Goal: Communication & Community: Answer question/provide support

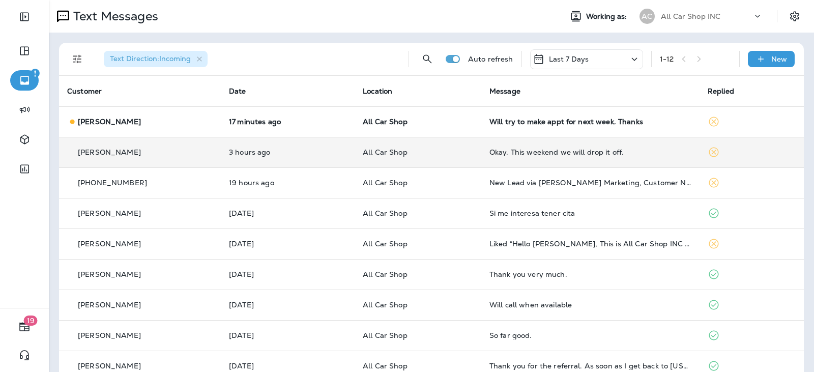
click at [533, 159] on td "Okay. This weekend we will drop it off." at bounding box center [590, 152] width 218 height 31
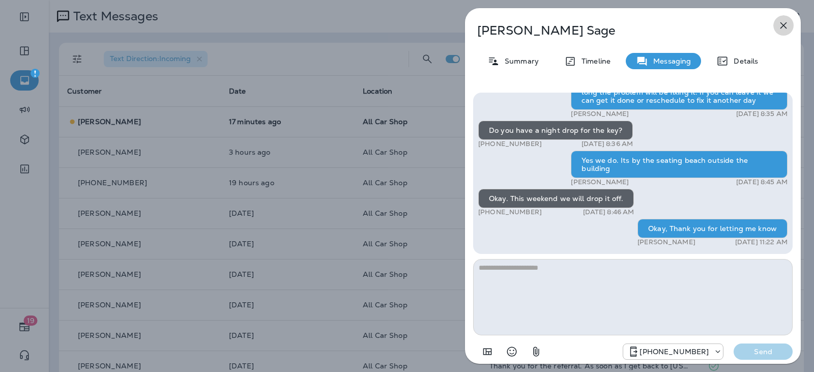
click at [786, 28] on icon "button" at bounding box center [784, 25] width 7 height 7
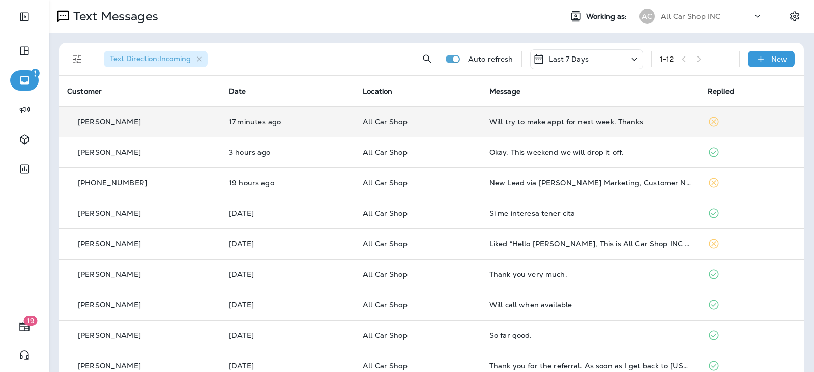
click at [471, 129] on td "All Car Shop" at bounding box center [418, 121] width 127 height 31
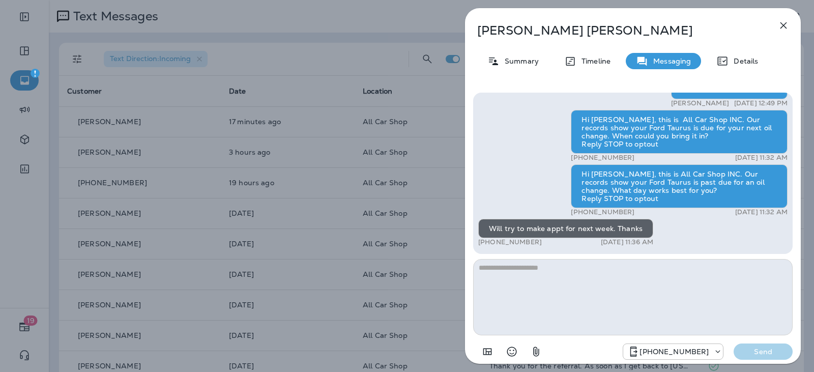
click at [546, 268] on textarea at bounding box center [633, 297] width 320 height 76
type textarea "**********"
click at [762, 348] on p "Send" at bounding box center [763, 351] width 43 height 9
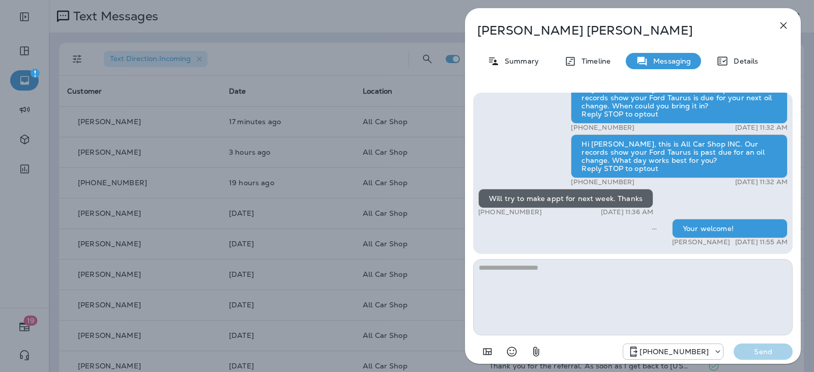
click at [790, 31] on button "button" at bounding box center [783, 25] width 20 height 20
